Goal: Task Accomplishment & Management: Complete application form

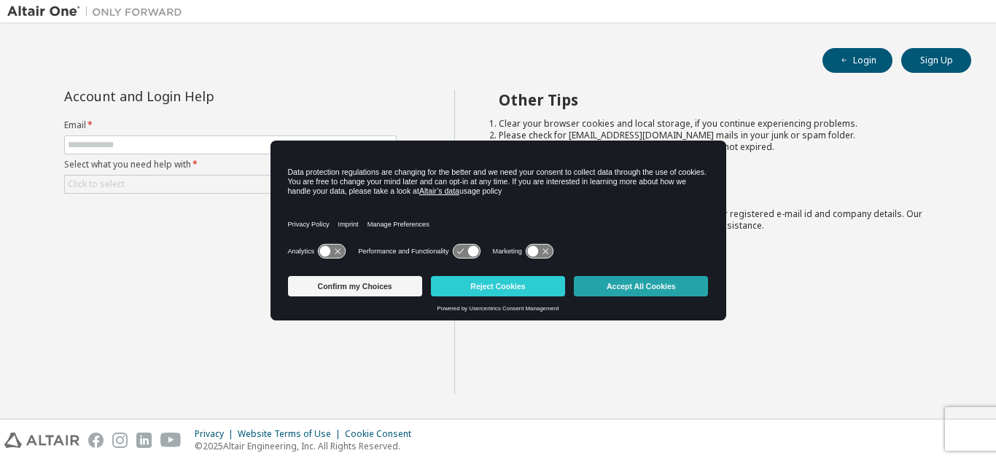
click at [601, 289] on button "Accept All Cookies" at bounding box center [641, 286] width 134 height 20
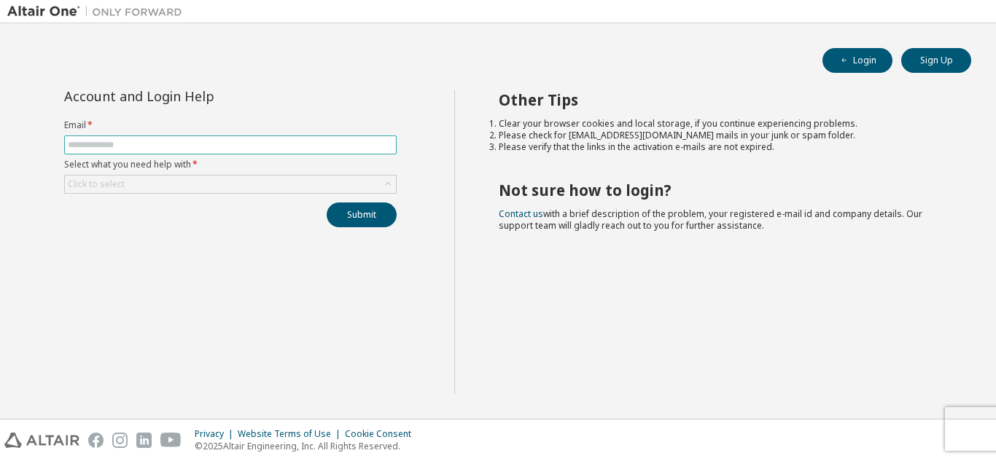
click at [151, 144] on input "text" at bounding box center [230, 145] width 325 height 12
type input "**********"
click at [157, 185] on div "Click to select" at bounding box center [230, 184] width 331 height 17
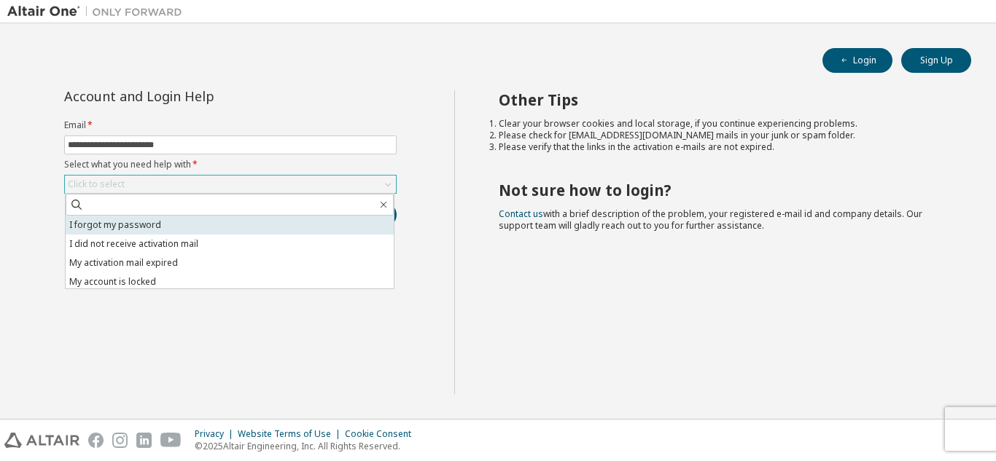
click at [158, 227] on li "I forgot my password" at bounding box center [230, 225] width 328 height 19
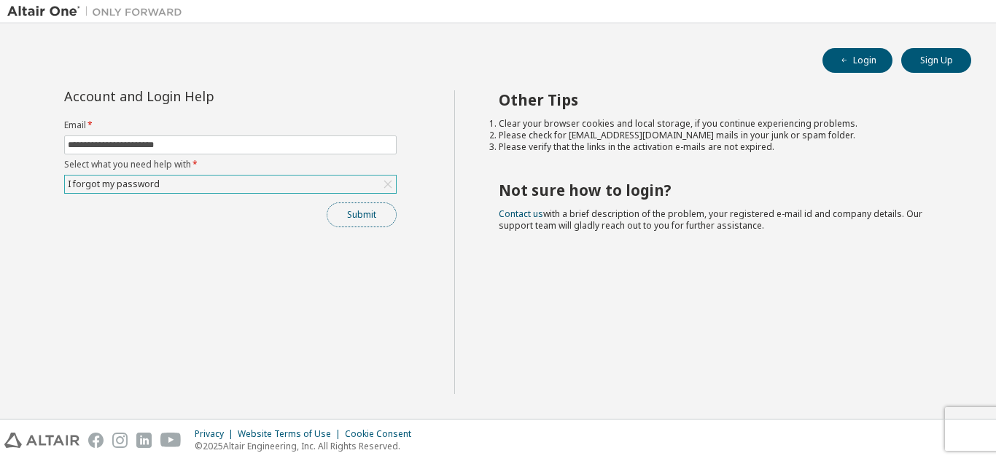
click at [352, 216] on button "Submit" at bounding box center [362, 215] width 70 height 25
click at [369, 222] on button "Submit" at bounding box center [362, 215] width 70 height 25
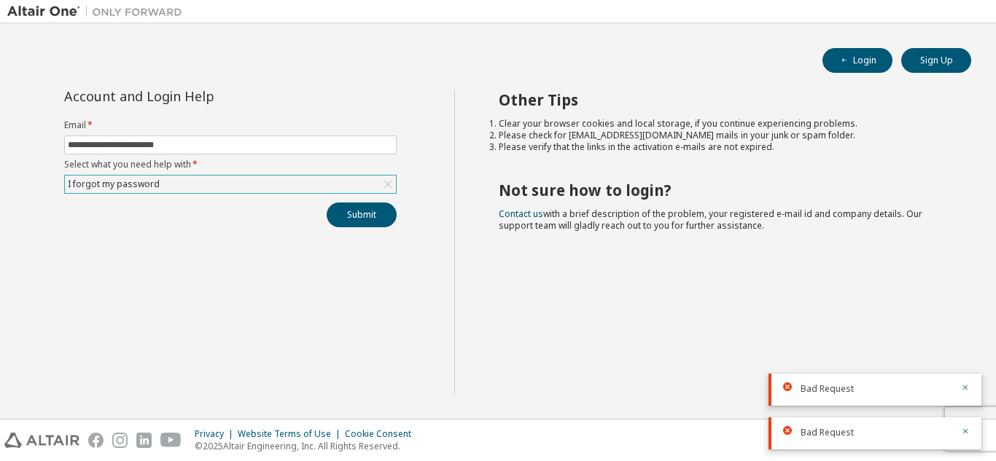
click at [816, 395] on div "Bad Request" at bounding box center [876, 389] width 152 height 13
click at [866, 72] on button "Login" at bounding box center [857, 60] width 70 height 25
